Goal: Transaction & Acquisition: Book appointment/travel/reservation

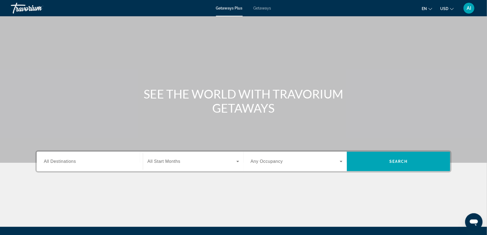
click at [263, 9] on span "Getaways" at bounding box center [262, 8] width 18 height 4
click at [66, 164] on input "Destination All Destinations" at bounding box center [90, 162] width 92 height 7
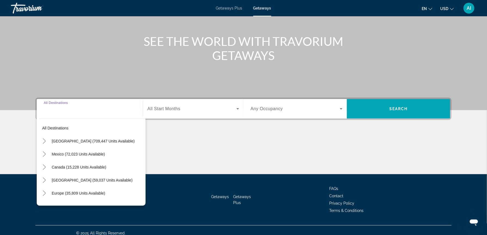
scroll to position [58, 0]
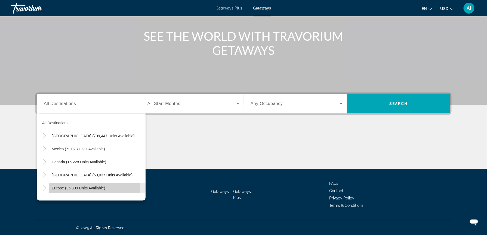
click at [72, 187] on span "Europe (35,809 units available)" at bounding box center [79, 188] width 54 height 4
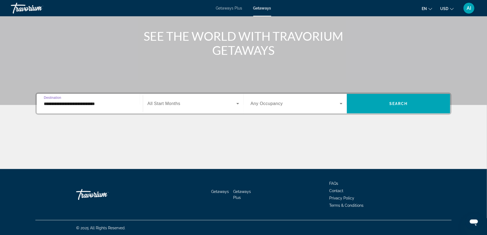
click at [83, 101] on input "**********" at bounding box center [90, 104] width 92 height 7
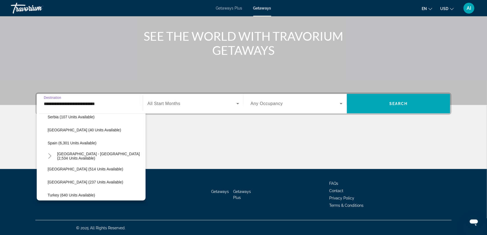
scroll to position [286, 0]
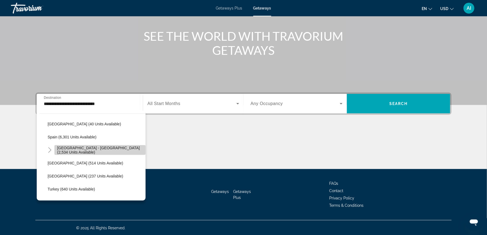
click at [100, 150] on span "Spain - Canary Islands (2,534 units available)" at bounding box center [100, 150] width 86 height 9
type input "**********"
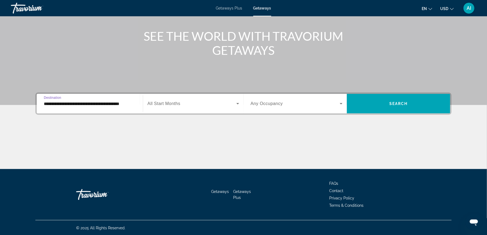
click at [170, 107] on div "Search widget" at bounding box center [193, 103] width 92 height 15
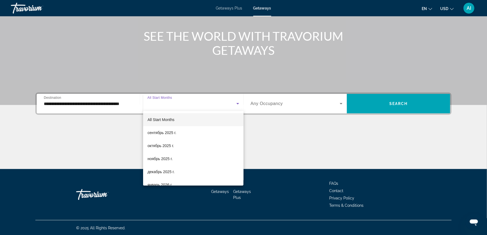
click at [210, 98] on div at bounding box center [243, 117] width 487 height 235
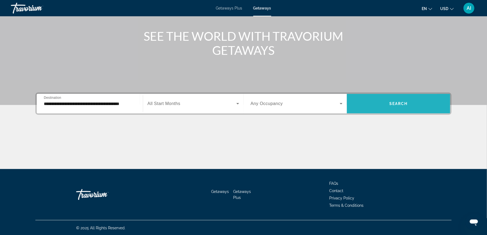
click at [376, 109] on span "Search widget" at bounding box center [398, 103] width 103 height 13
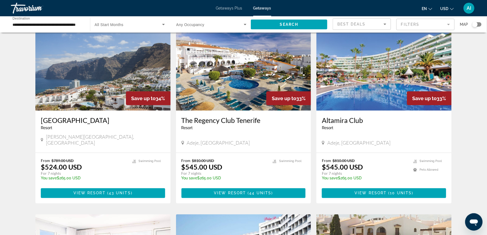
scroll to position [217, 0]
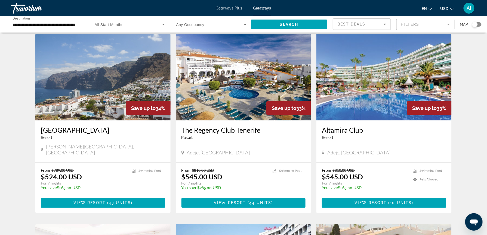
click at [228, 98] on img "Main content" at bounding box center [243, 77] width 135 height 87
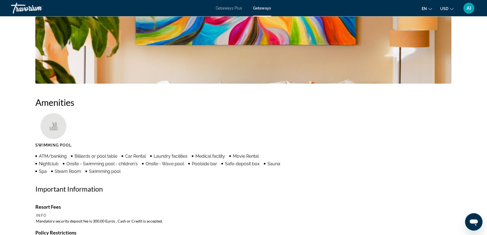
scroll to position [340, 0]
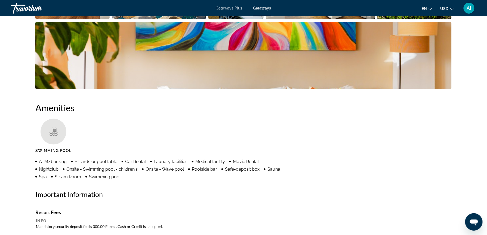
click at [263, 8] on span "Getaways" at bounding box center [262, 8] width 18 height 4
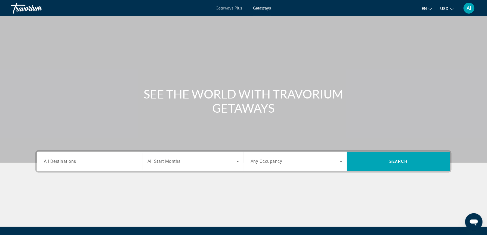
click at [68, 160] on span "All Destinations" at bounding box center [60, 161] width 32 height 5
click at [68, 160] on input "Destination All Destinations" at bounding box center [90, 162] width 92 height 7
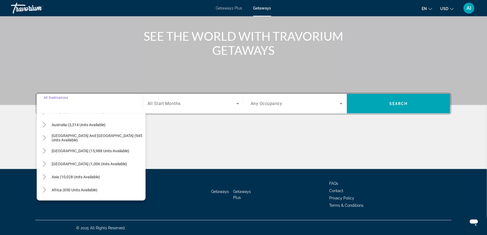
scroll to position [88, 0]
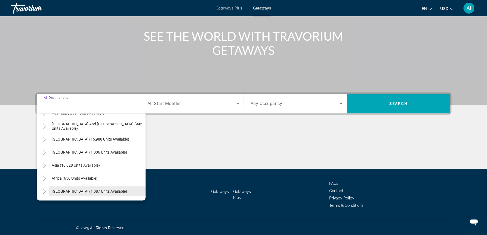
click at [78, 192] on span "[GEOGRAPHIC_DATA] (1,087 units available)" at bounding box center [89, 192] width 75 height 4
type input "**********"
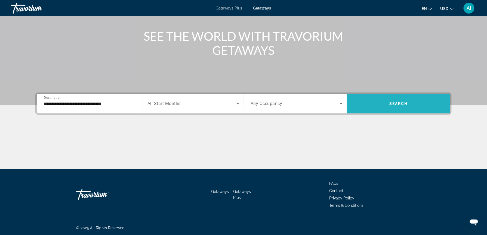
click at [385, 100] on span "Search widget" at bounding box center [398, 103] width 103 height 13
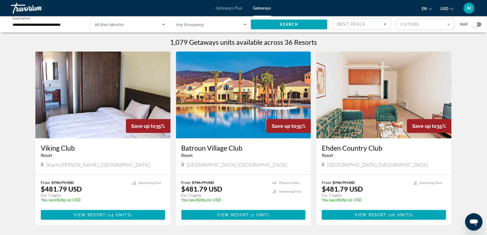
click at [481, 24] on div "Search widget" at bounding box center [476, 24] width 9 height 4
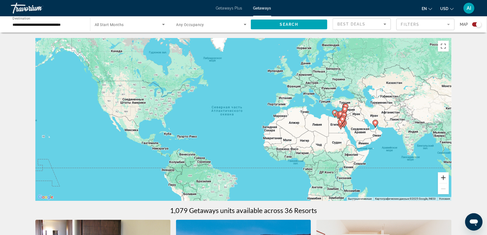
click at [443, 176] on button "Увеличить" at bounding box center [443, 178] width 11 height 11
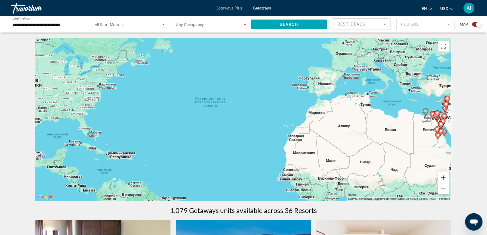
drag, startPoint x: 443, startPoint y: 176, endPoint x: 354, endPoint y: 179, distance: 89.8
click at [354, 179] on div "Чтобы активировать перетаскивание с помощью клавиатуры, нажмите Alt + Ввод. Пос…" at bounding box center [243, 119] width 416 height 163
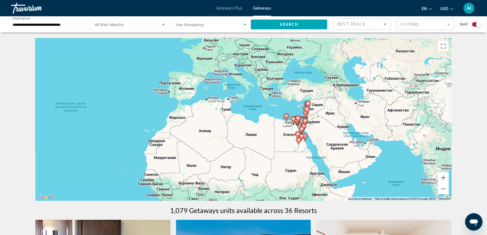
drag, startPoint x: 326, startPoint y: 146, endPoint x: 148, endPoint y: 149, distance: 177.3
click at [148, 149] on div "Чтобы активировать перетаскивание с помощью клавиатуры, нажмите Alt + Ввод. Пос…" at bounding box center [243, 119] width 416 height 163
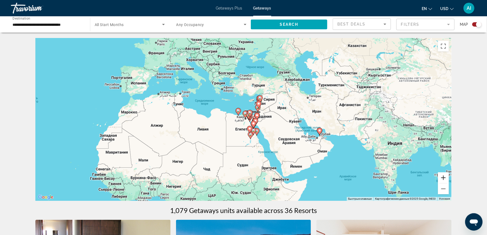
click at [443, 178] on button "Увеличить" at bounding box center [443, 178] width 11 height 11
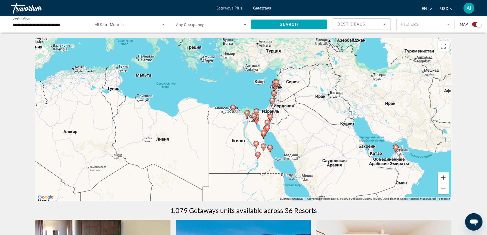
click at [443, 178] on button "Увеличить" at bounding box center [443, 178] width 11 height 11
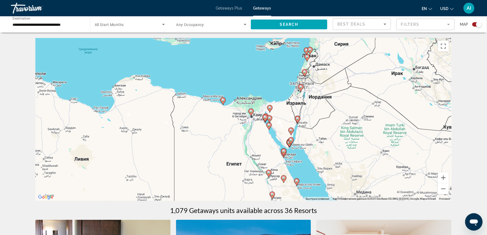
click at [224, 101] on image "Main content" at bounding box center [222, 100] width 3 height 3
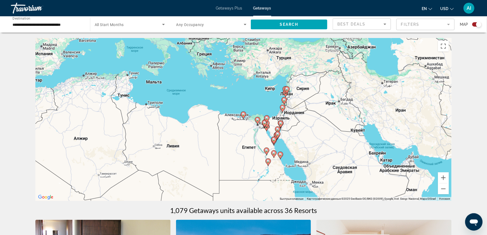
click at [241, 117] on gmp-advanced-marker "Main content" at bounding box center [243, 115] width 5 height 8
type input "**********"
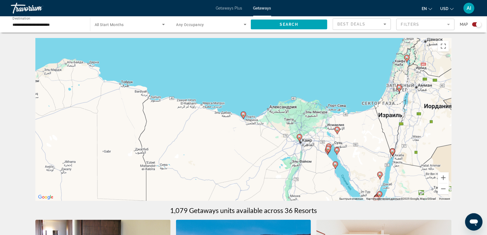
click at [241, 117] on gmp-advanced-marker "Main content" at bounding box center [243, 115] width 5 height 8
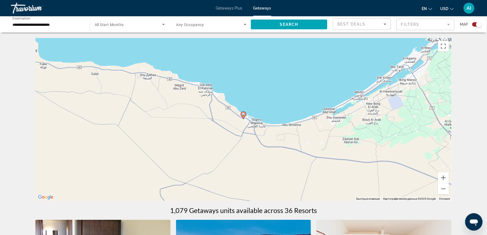
click at [241, 117] on gmp-advanced-marker "Main content" at bounding box center [243, 115] width 5 height 8
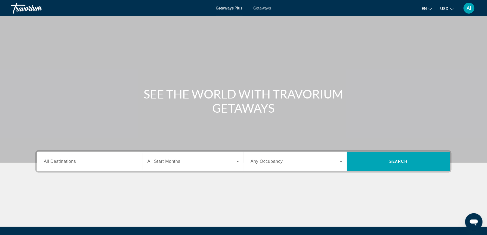
click at [264, 6] on span "Getaways" at bounding box center [262, 8] width 18 height 4
click at [70, 166] on div "Search widget" at bounding box center [90, 162] width 92 height 16
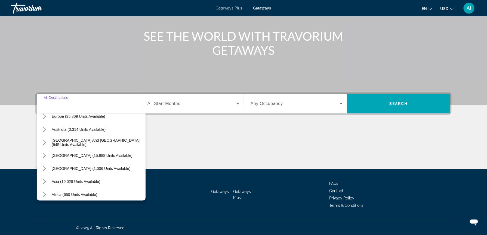
scroll to position [88, 0]
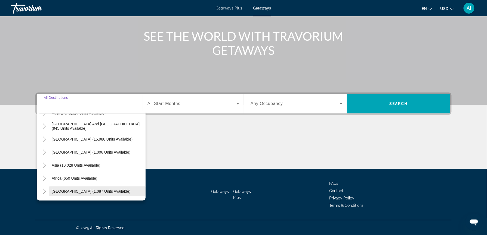
click at [79, 190] on span "[GEOGRAPHIC_DATA] (1,087 units available)" at bounding box center [91, 192] width 79 height 4
type input "**********"
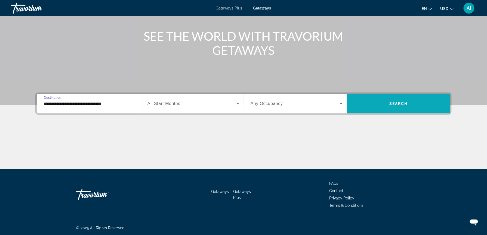
click at [398, 102] on span "Search" at bounding box center [398, 104] width 18 height 4
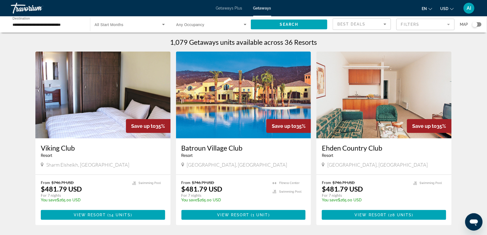
click at [480, 24] on div "Search widget" at bounding box center [476, 24] width 9 height 4
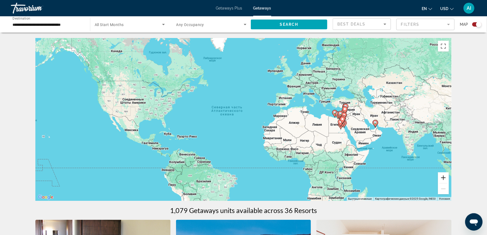
click at [445, 178] on button "Увеличить" at bounding box center [443, 178] width 11 height 11
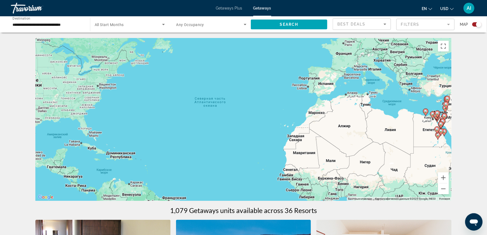
click at [419, 159] on div "Чтобы активировать перетаскивание с помощью клавиатуры, нажмите Alt + Ввод. Пос…" at bounding box center [243, 119] width 416 height 163
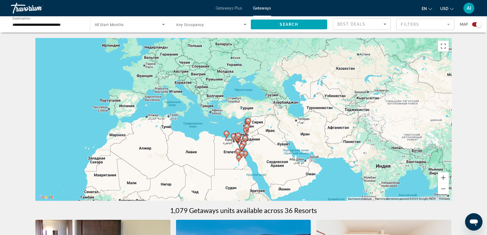
drag, startPoint x: 416, startPoint y: 148, endPoint x: 213, endPoint y: 170, distance: 204.1
click at [213, 170] on div "Чтобы активировать перетаскивание с помощью клавиатуры, нажмите Alt + Ввод. Пос…" at bounding box center [243, 119] width 416 height 163
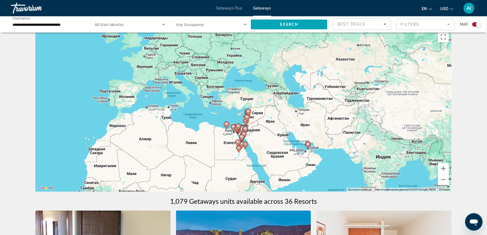
scroll to position [17, 0]
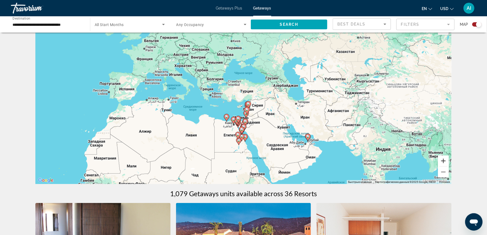
click at [442, 159] on button "Увеличить" at bounding box center [443, 161] width 11 height 11
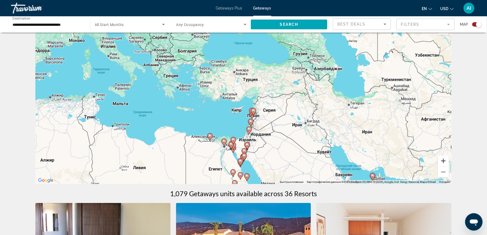
click at [442, 159] on button "Увеличить" at bounding box center [443, 161] width 11 height 11
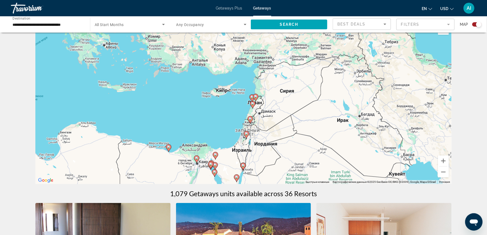
drag, startPoint x: 385, startPoint y: 168, endPoint x: 373, endPoint y: 103, distance: 66.0
click at [373, 124] on div "Чтобы активировать перетаскивание с помощью клавиатуры, нажмите Alt + Ввод. Пос…" at bounding box center [243, 102] width 416 height 163
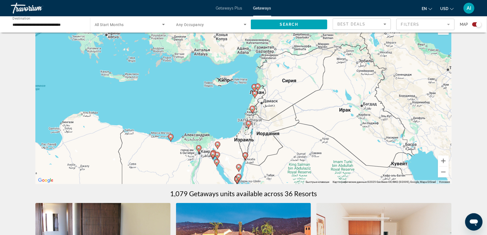
drag, startPoint x: 314, startPoint y: 129, endPoint x: 333, endPoint y: 90, distance: 43.9
click at [333, 89] on div "Чтобы активировать перетаскивание с помощью клавиатуры, нажмите Alt + Ввод. Пос…" at bounding box center [243, 102] width 416 height 163
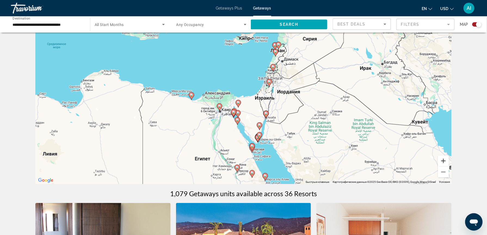
click at [443, 160] on button "Увеличить" at bounding box center [443, 161] width 11 height 11
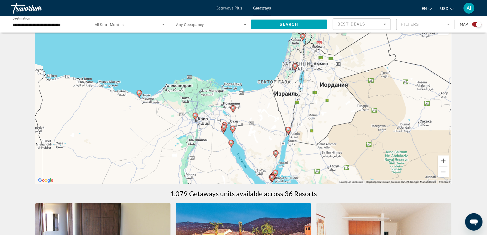
click at [443, 160] on button "Увеличить" at bounding box center [443, 161] width 11 height 11
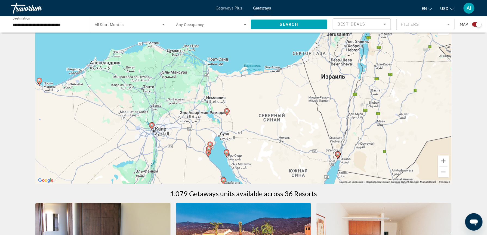
drag, startPoint x: 316, startPoint y: 154, endPoint x: 324, endPoint y: 143, distance: 14.4
click at [324, 143] on div "Чтобы активировать перетаскивание с помощью клавиатуры, нажмите Alt + Ввод. Пос…" at bounding box center [243, 102] width 416 height 163
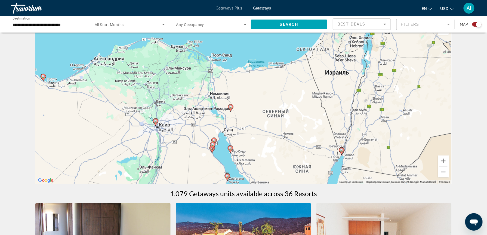
drag, startPoint x: 332, startPoint y: 149, endPoint x: 332, endPoint y: 126, distance: 23.7
click at [332, 126] on div "Чтобы активировать перетаскивание с помощью клавиатуры, нажмите Alt + Ввод. Пос…" at bounding box center [243, 102] width 416 height 163
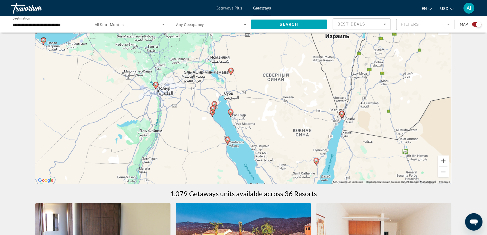
click at [445, 161] on button "Увеличить" at bounding box center [443, 161] width 11 height 11
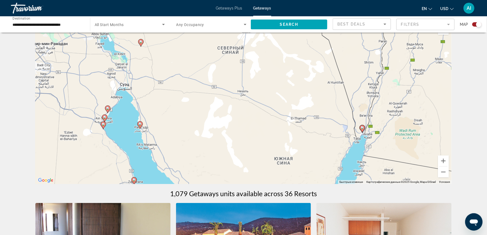
drag, startPoint x: 404, startPoint y: 148, endPoint x: 283, endPoint y: 142, distance: 120.6
click at [283, 142] on div "Чтобы активировать перетаскивание с помощью клавиатуры, нажмите Alt + Ввод. Пос…" at bounding box center [243, 102] width 416 height 163
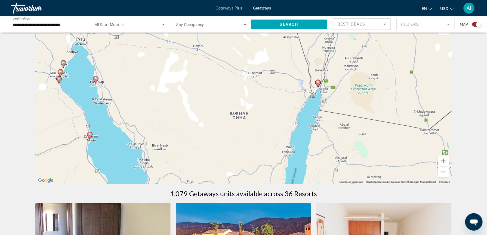
drag, startPoint x: 283, startPoint y: 142, endPoint x: 290, endPoint y: 102, distance: 40.9
click at [290, 102] on div "Чтобы активировать перетаскивание с помощью клавиатуры, нажмите Alt + Ввод. Пос…" at bounding box center [243, 102] width 416 height 163
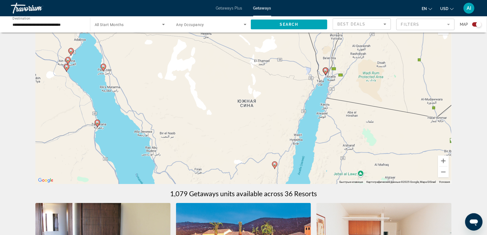
drag, startPoint x: 293, startPoint y: 92, endPoint x: 302, endPoint y: 77, distance: 17.4
click at [301, 78] on div "Чтобы активировать перетаскивание с помощью клавиатуры, нажмите Alt + Ввод. Пос…" at bounding box center [243, 102] width 416 height 163
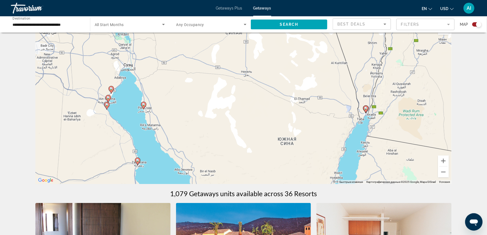
drag, startPoint x: 274, startPoint y: 79, endPoint x: 321, endPoint y: 123, distance: 64.2
click at [321, 123] on div "Чтобы активировать перетаскивание с помощью клавиатуры, нажмите Alt + Ввод. Пос…" at bounding box center [243, 102] width 416 height 163
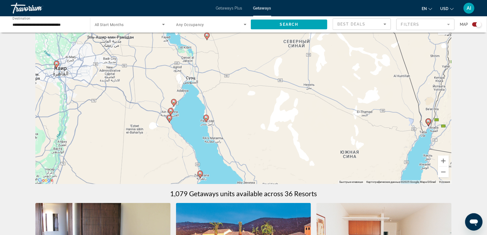
drag, startPoint x: 260, startPoint y: 124, endPoint x: 327, endPoint y: 138, distance: 68.5
click at [327, 138] on div "Чтобы активировать перетаскивание с помощью клавиатуры, нажмите Alt + Ввод. Пос…" at bounding box center [243, 102] width 416 height 163
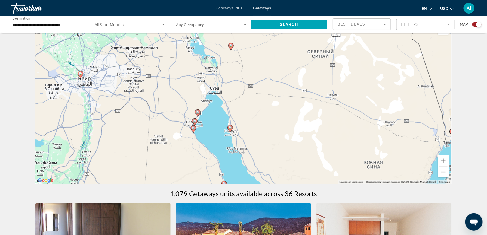
drag, startPoint x: 282, startPoint y: 135, endPoint x: 337, endPoint y: 153, distance: 57.7
click at [337, 153] on div "Чтобы активировать перетаскивание с помощью клавиатуры, нажмите Alt + Ввод. Пос…" at bounding box center [243, 102] width 416 height 163
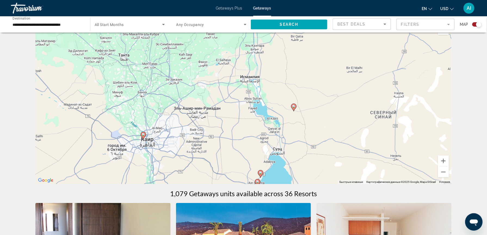
drag, startPoint x: 302, startPoint y: 100, endPoint x: 319, endPoint y: 150, distance: 52.4
click at [319, 150] on div "Чтобы активировать перетаскивание с помощью клавиатуры, нажмите Alt + Ввод. Пос…" at bounding box center [243, 102] width 416 height 163
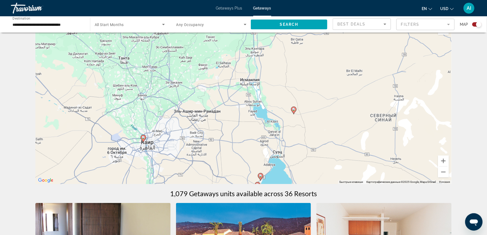
drag, startPoint x: 307, startPoint y: 141, endPoint x: 309, endPoint y: 145, distance: 3.8
click at [309, 145] on div "Чтобы активировать перетаскивание с помощью клавиатуры, нажмите Alt + Ввод. Пос…" at bounding box center [243, 102] width 416 height 163
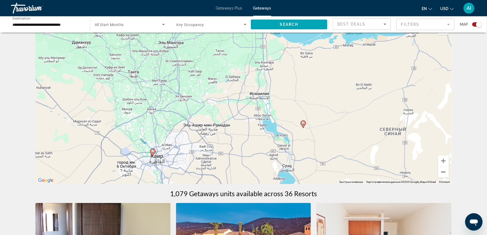
click at [444, 171] on button "Уменьшить" at bounding box center [443, 172] width 11 height 11
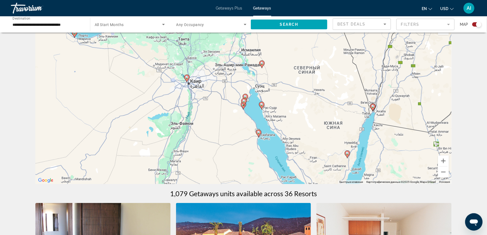
drag, startPoint x: 329, startPoint y: 151, endPoint x: 315, endPoint y: 98, distance: 54.9
click at [315, 98] on div "Чтобы активировать перетаскивание с помощью клавиатуры, нажмите Alt + Ввод. Пос…" at bounding box center [243, 102] width 416 height 163
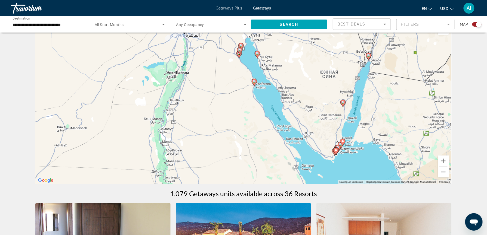
drag, startPoint x: 316, startPoint y: 134, endPoint x: 311, endPoint y: 78, distance: 56.5
click at [311, 78] on div "Чтобы активировать перетаскивание с помощью клавиатуры, нажмите Alt + Ввод. Пос…" at bounding box center [243, 102] width 416 height 163
click at [342, 102] on image "Main content" at bounding box center [342, 102] width 3 height 3
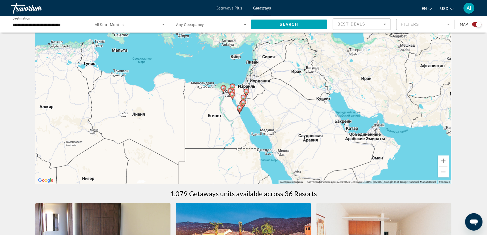
click at [247, 99] on div "Для навигации используйте клавиши со стрелками. Чтобы активировать перетаскиван…" at bounding box center [243, 102] width 416 height 163
click at [248, 94] on gmp-advanced-marker "Main content" at bounding box center [246, 93] width 5 height 8
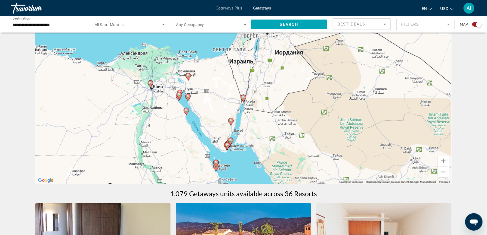
click at [227, 145] on image "Main content" at bounding box center [227, 145] width 3 height 3
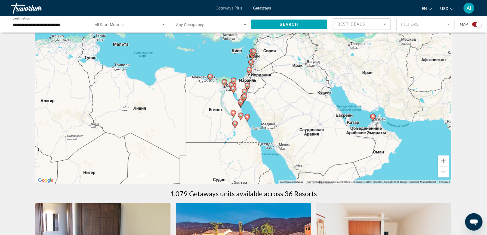
click at [244, 98] on icon "Main content" at bounding box center [244, 97] width 5 height 7
type input "**********"
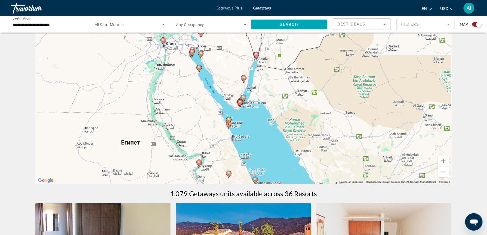
click at [244, 98] on image "Main content" at bounding box center [243, 97] width 3 height 3
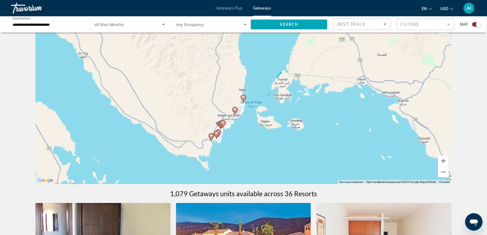
click at [218, 135] on image "Main content" at bounding box center [216, 133] width 3 height 3
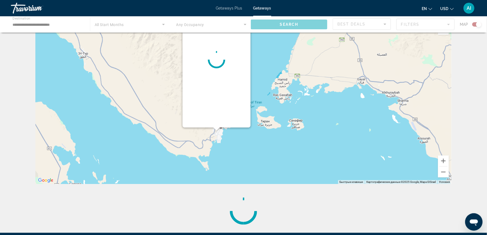
scroll to position [0, 0]
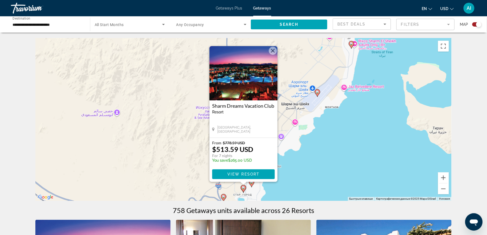
click at [225, 197] on icon "Main content" at bounding box center [223, 198] width 5 height 7
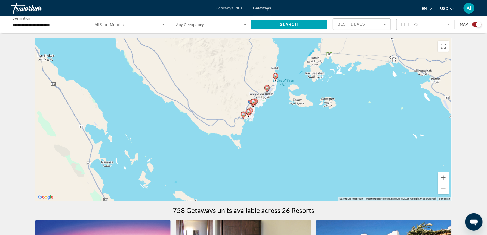
click at [243, 114] on image "Main content" at bounding box center [243, 114] width 3 height 3
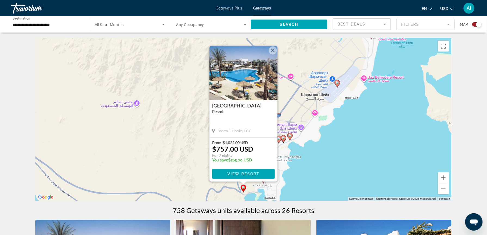
click at [289, 135] on image "Main content" at bounding box center [289, 135] width 3 height 3
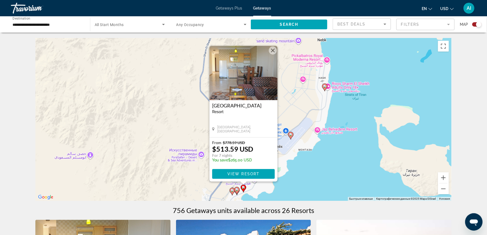
click at [324, 86] on image "Main content" at bounding box center [324, 86] width 3 height 3
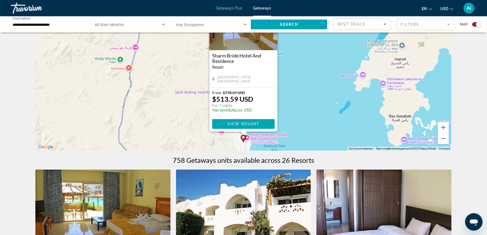
scroll to position [119, 0]
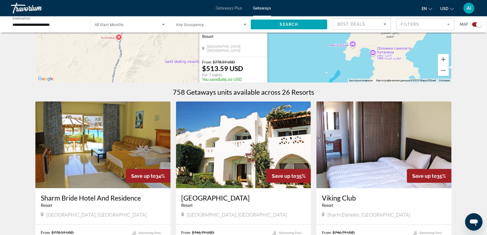
drag, startPoint x: 348, startPoint y: 58, endPoint x: 337, endPoint y: 96, distance: 39.4
click at [233, 67] on p "$513.59 USD" at bounding box center [222, 68] width 41 height 8
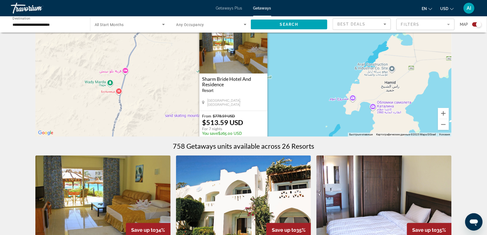
scroll to position [54, 0]
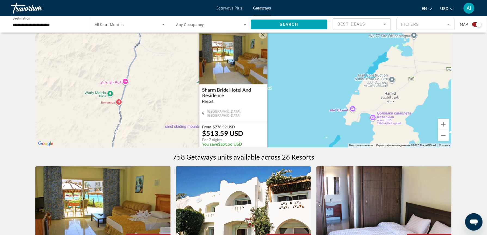
click at [232, 73] on img "Main content" at bounding box center [233, 57] width 68 height 54
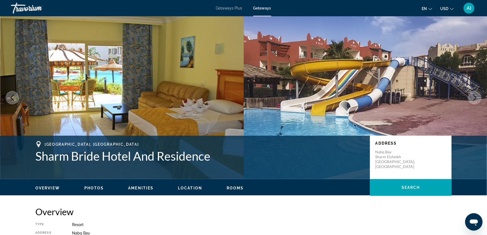
click at [237, 187] on span "Rooms" at bounding box center [235, 188] width 17 height 4
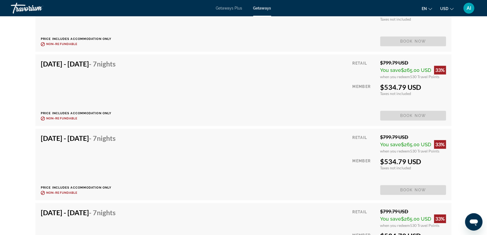
scroll to position [1099, 0]
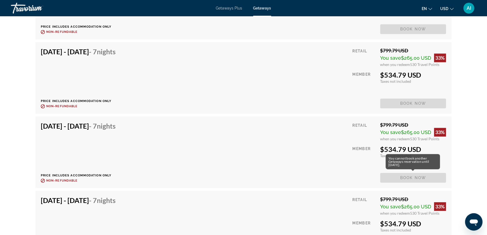
click at [400, 181] on span "Book now" at bounding box center [413, 178] width 66 height 10
click at [396, 180] on span "Book now" at bounding box center [413, 178] width 66 height 10
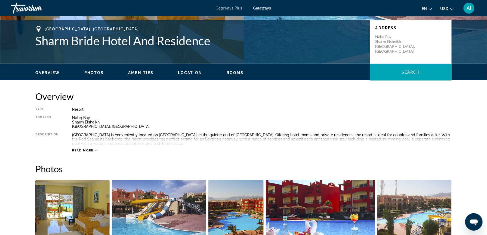
scroll to position [119, 0]
